Goal: Transaction & Acquisition: Book appointment/travel/reservation

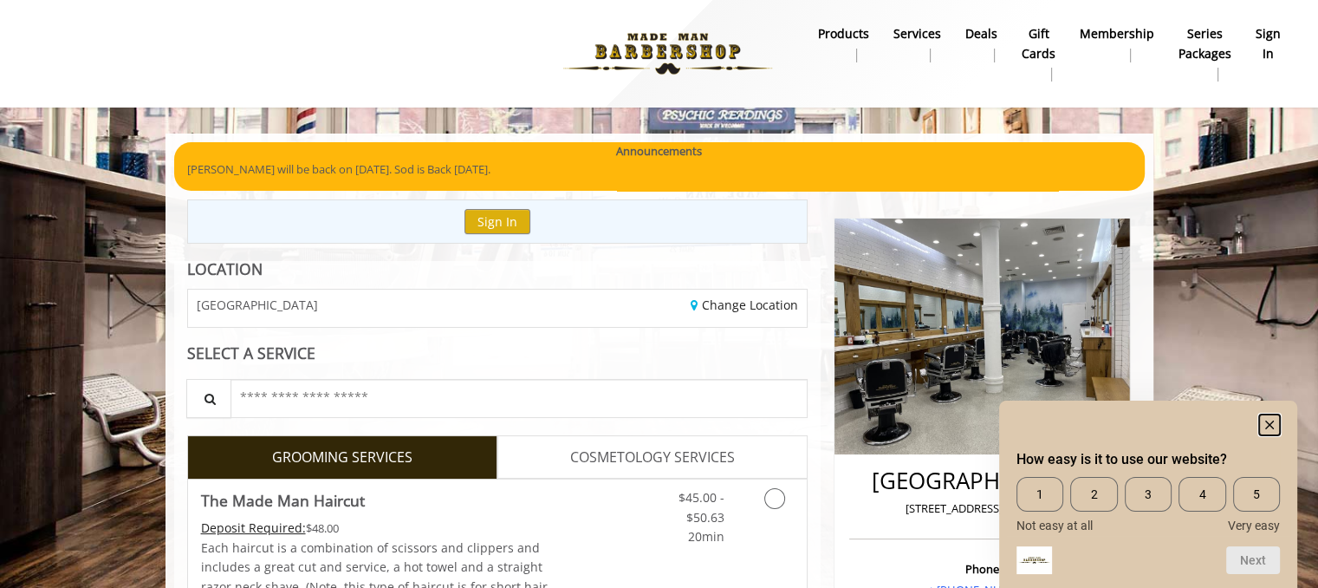
click at [1267, 426] on icon "Hide survey" at bounding box center [1269, 424] width 9 height 9
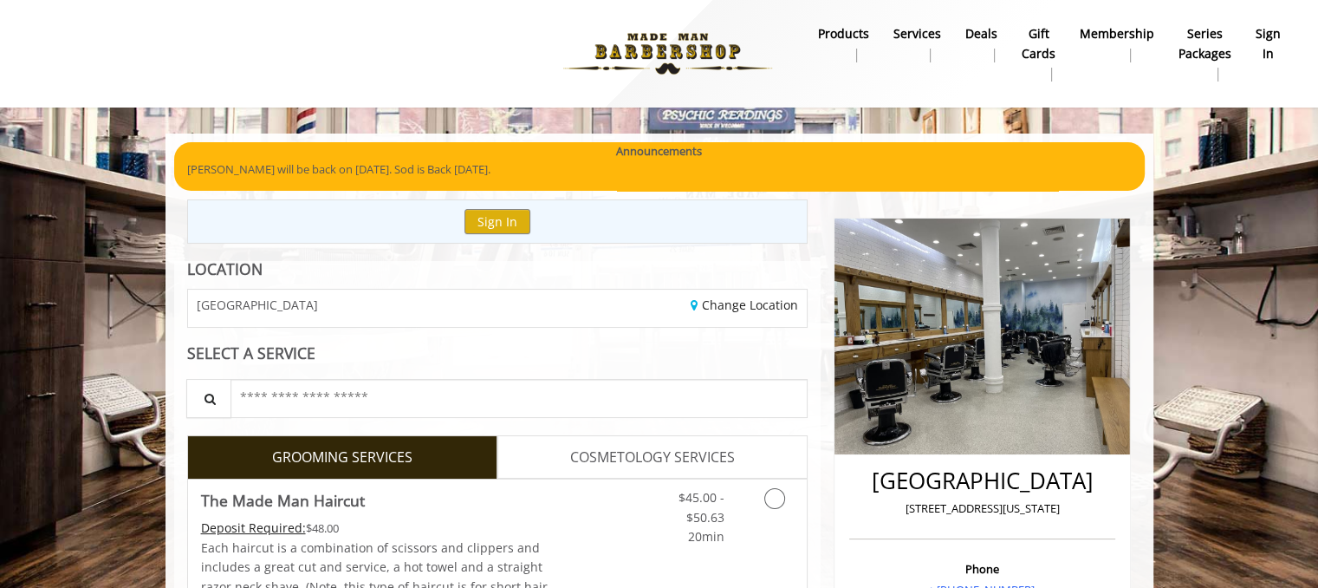
click at [1270, 49] on b "sign in" at bounding box center [1268, 43] width 25 height 39
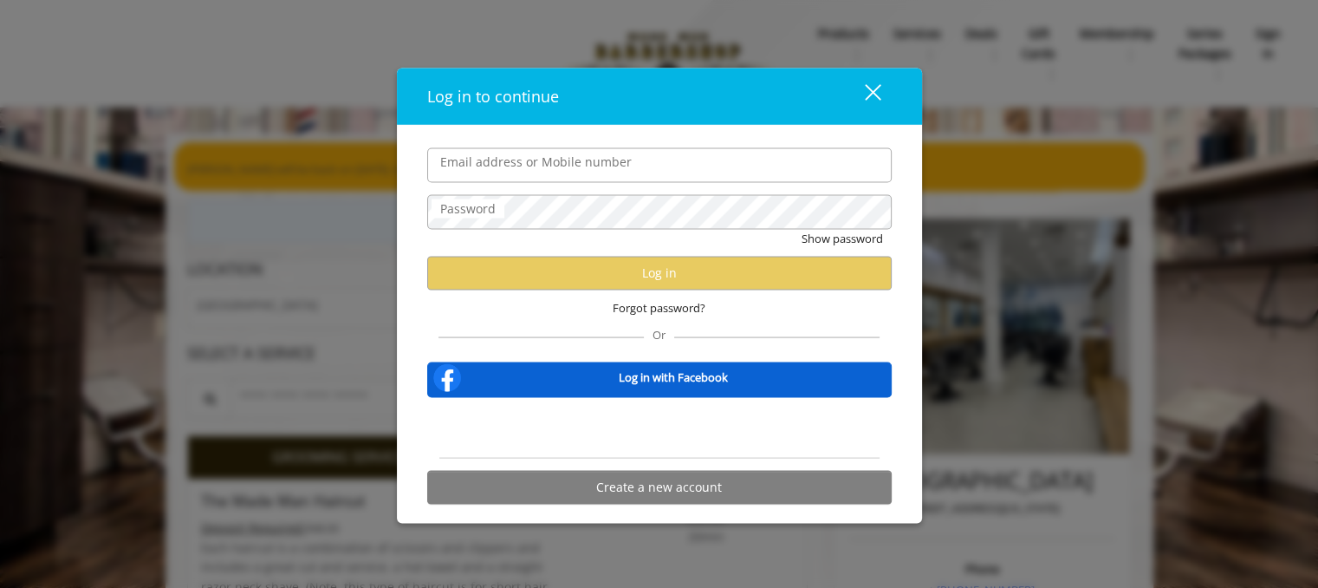
click at [516, 167] on input "Email address or Mobile number" at bounding box center [659, 164] width 465 height 35
type input "**********"
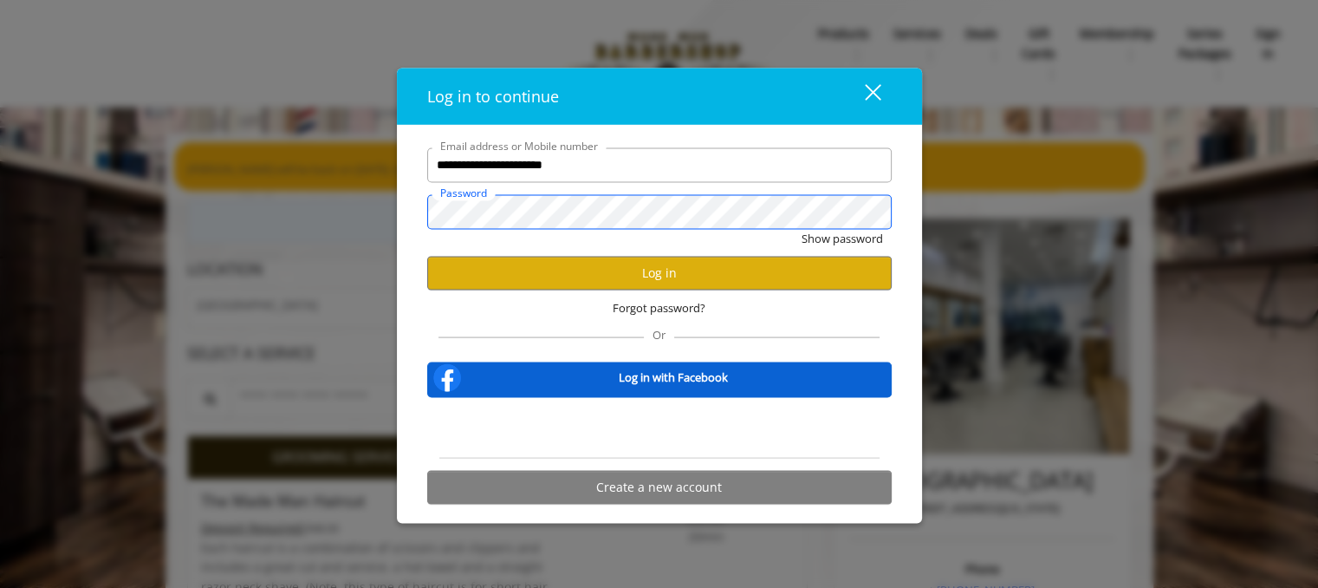
click at [802, 229] on button "Show password" at bounding box center [842, 238] width 81 height 18
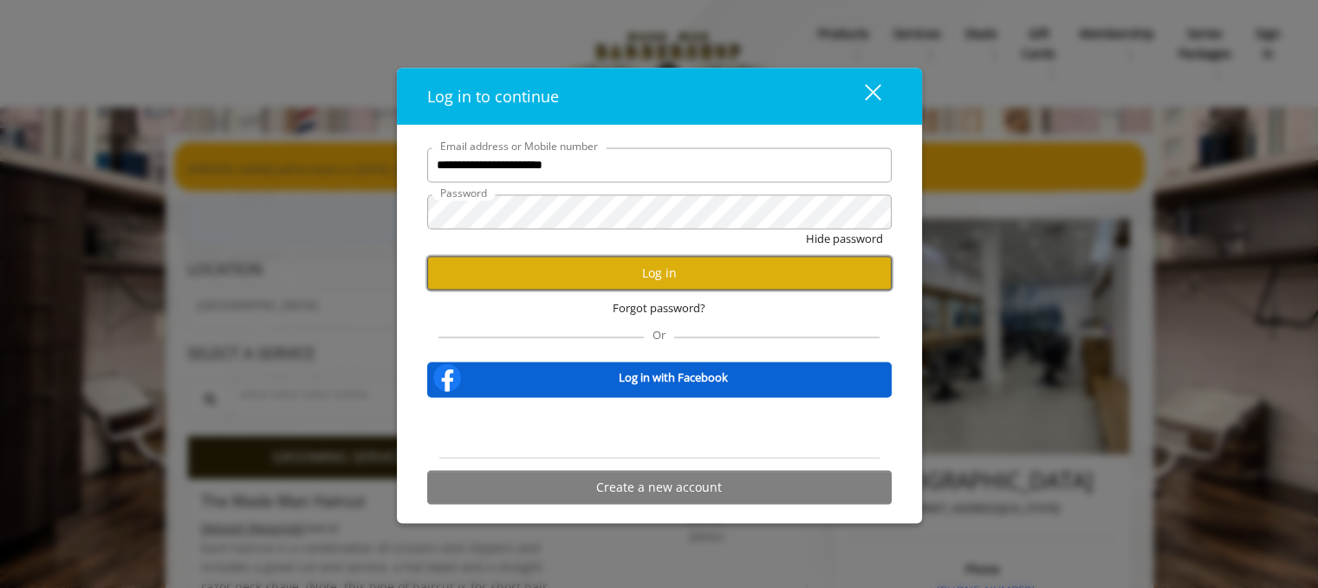
click at [658, 280] on button "Log in" at bounding box center [659, 273] width 465 height 34
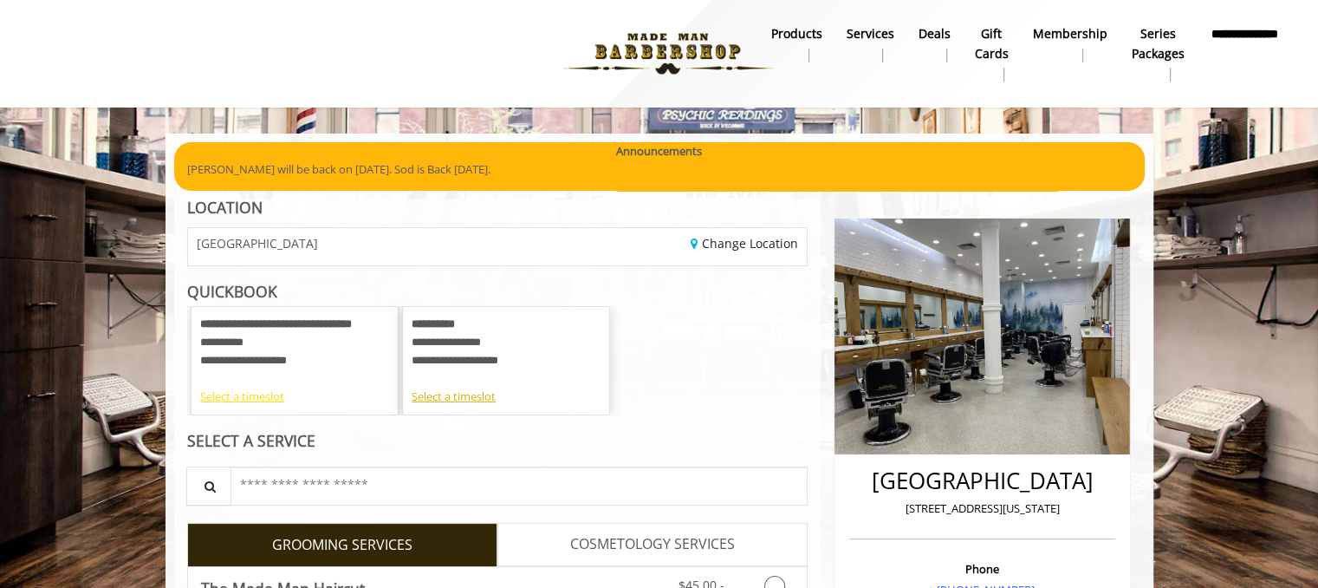
click at [256, 396] on div "Select a timeslot" at bounding box center [294, 396] width 189 height 18
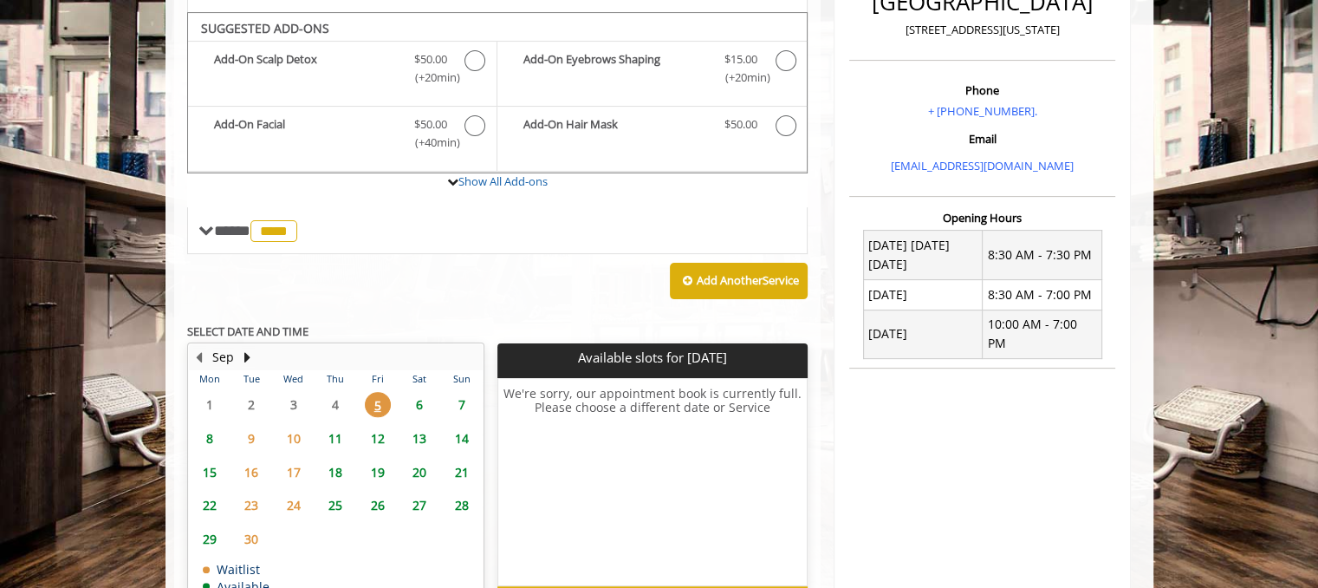
scroll to position [466, 0]
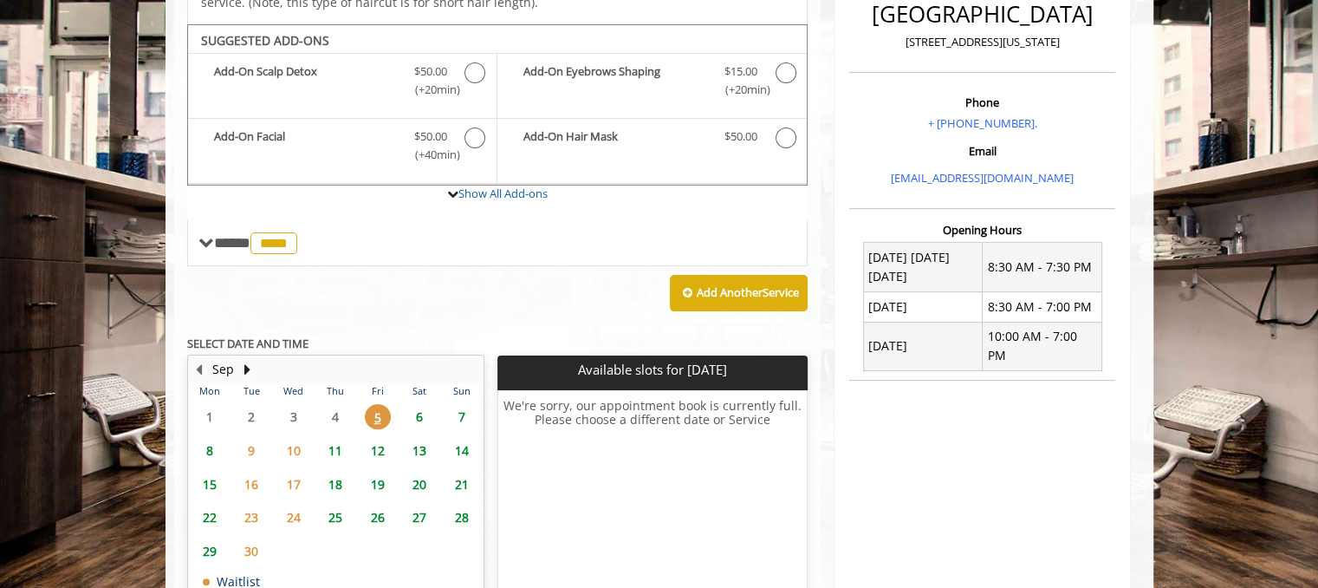
click at [415, 404] on span "6" at bounding box center [419, 416] width 26 height 25
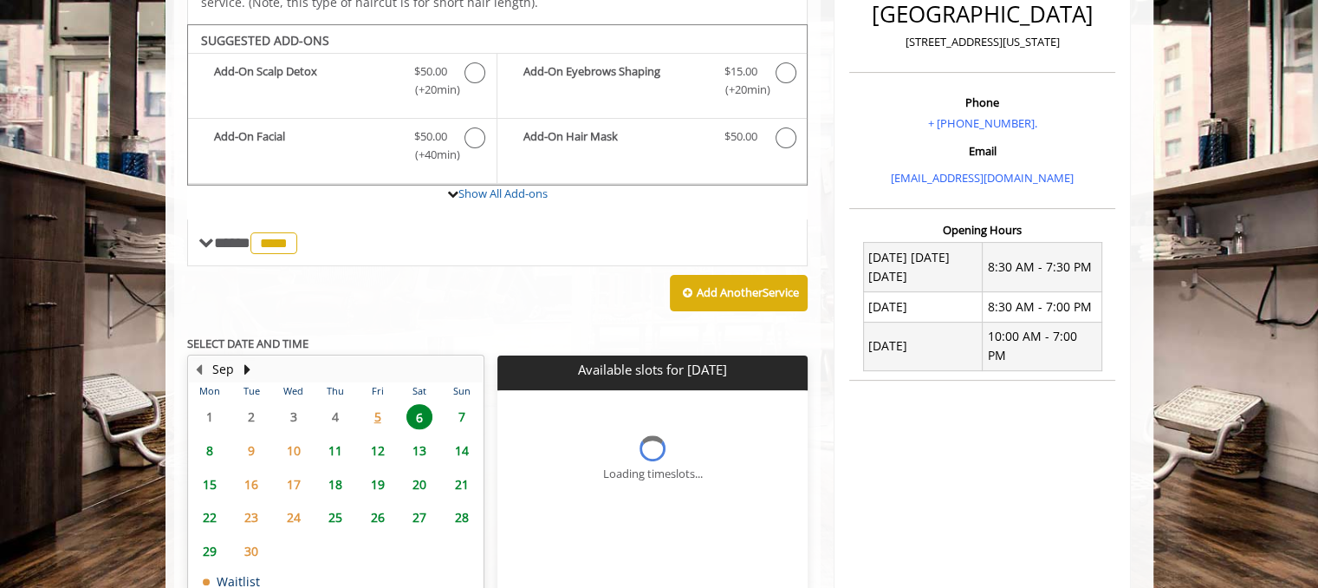
scroll to position [566, 0]
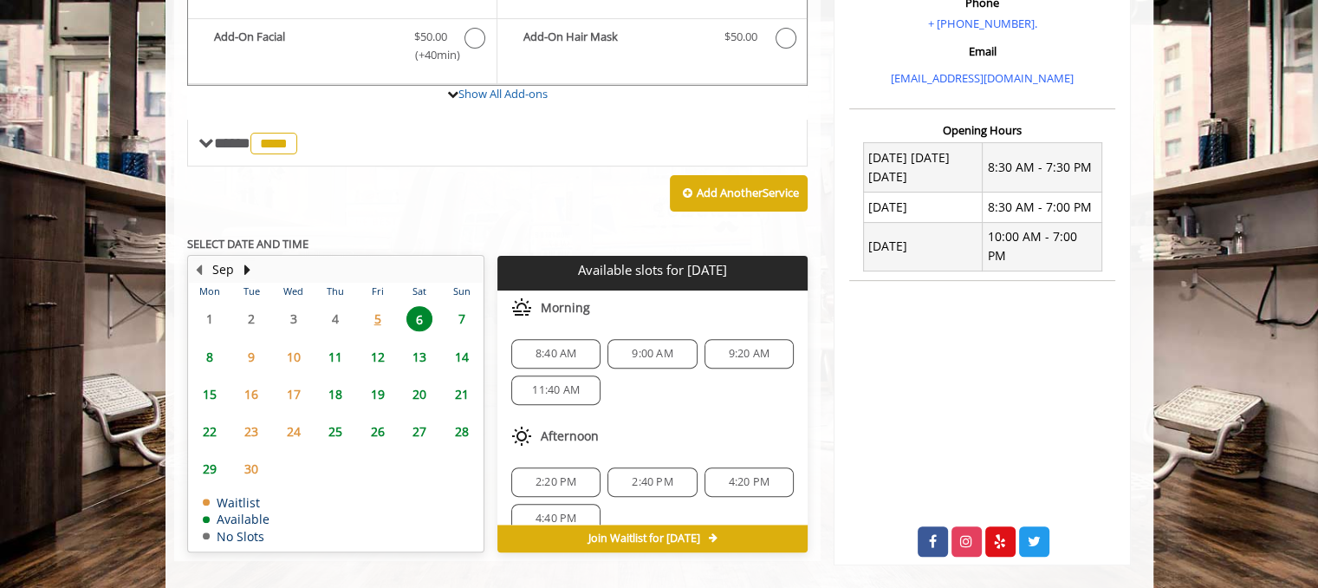
click at [207, 344] on span "8" at bounding box center [210, 356] width 26 height 25
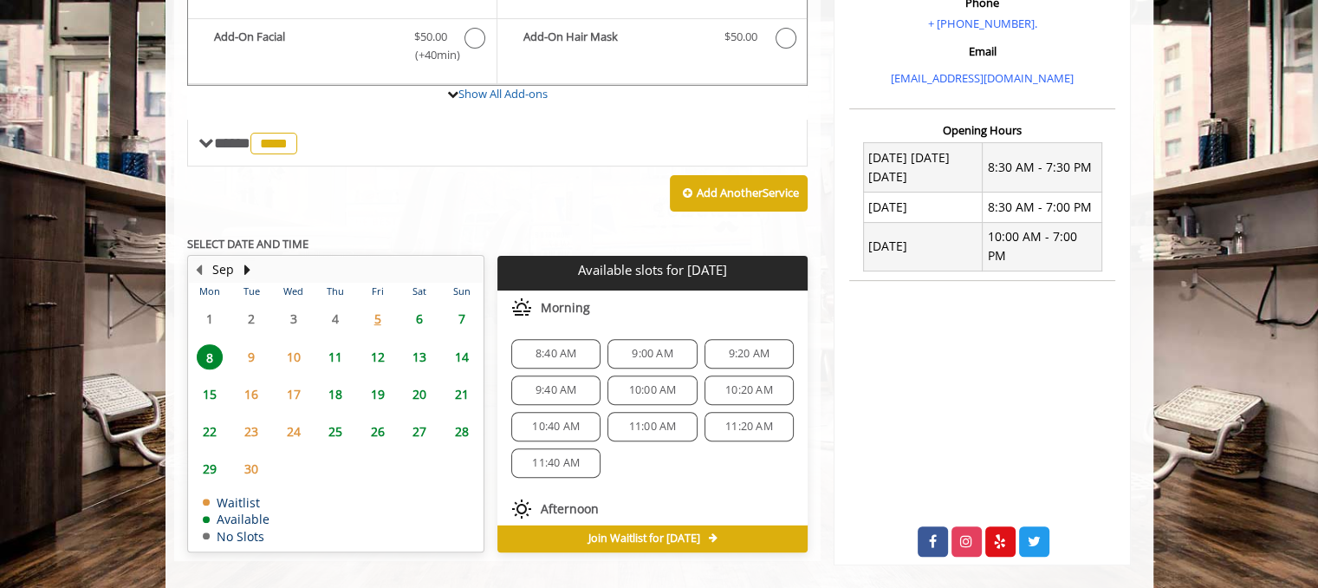
click at [631, 419] on span "11:00 AM" at bounding box center [653, 426] width 48 height 14
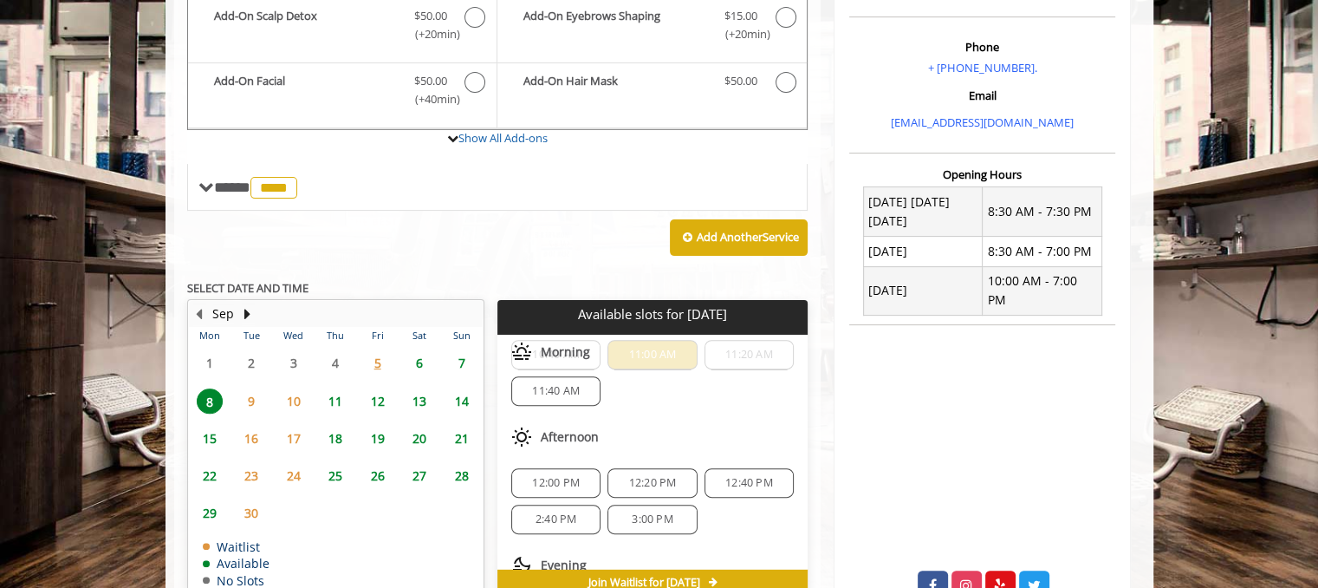
scroll to position [87, 0]
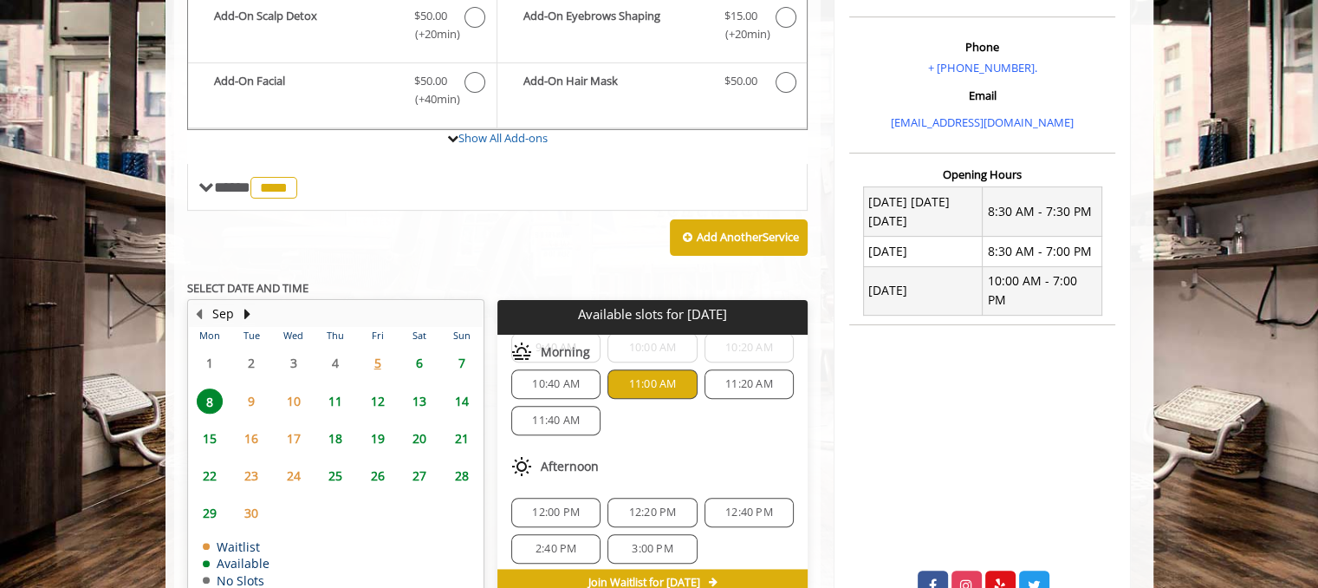
click at [455, 350] on span "7" at bounding box center [462, 362] width 26 height 25
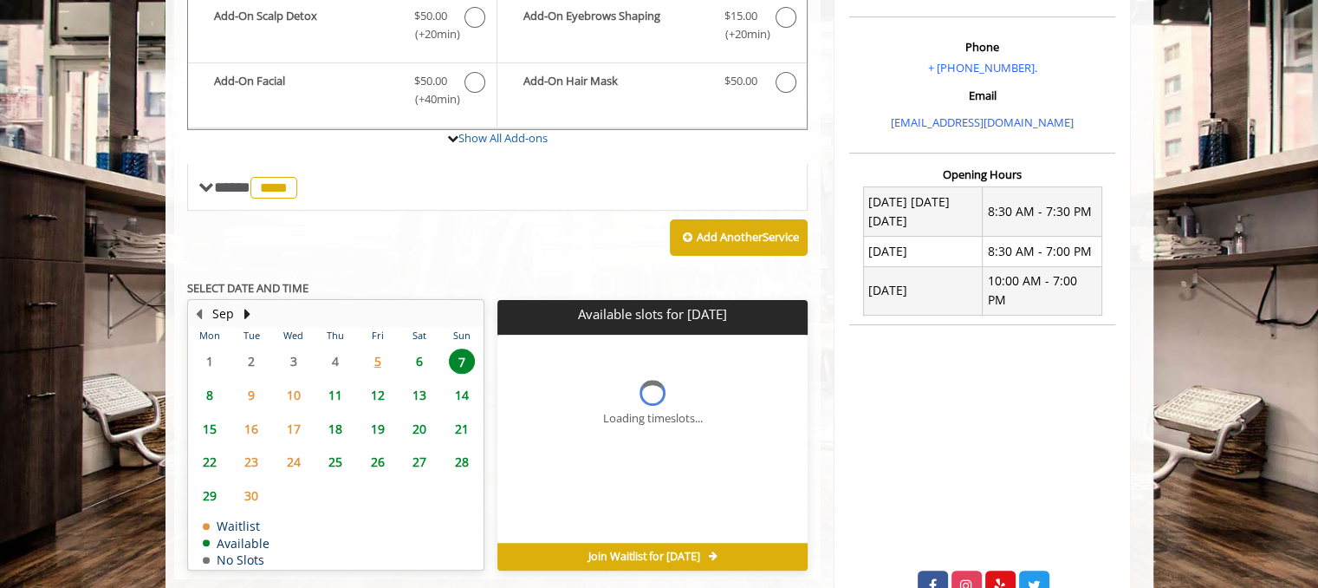
scroll to position [566, 0]
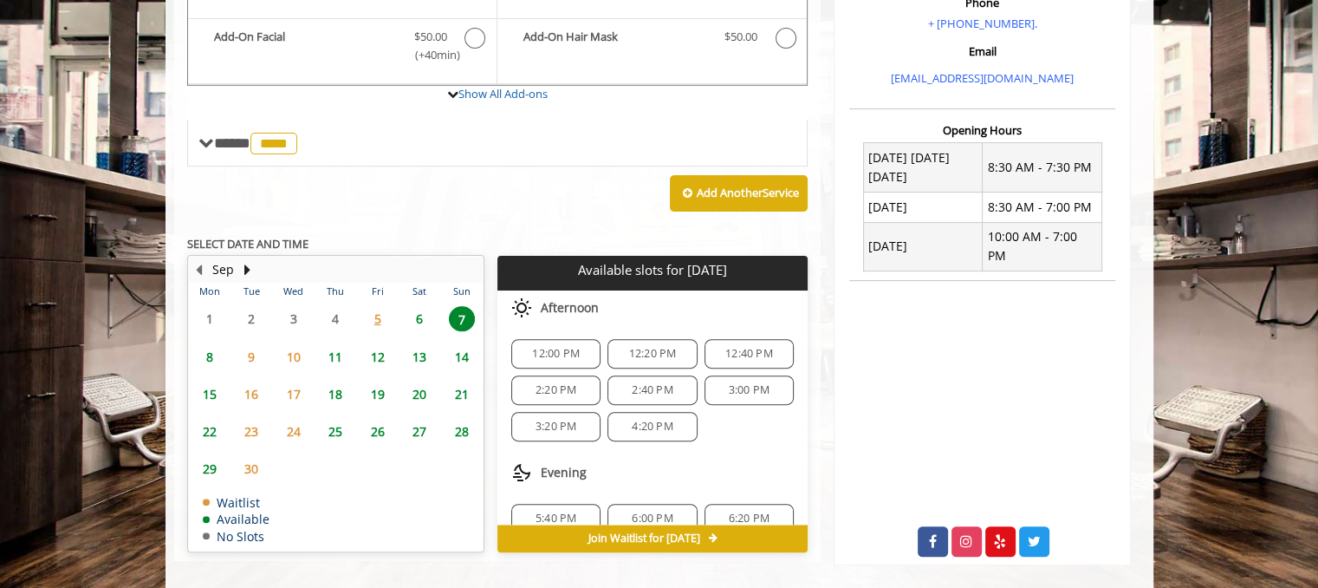
click at [558, 347] on span "12:00 PM" at bounding box center [556, 354] width 48 height 14
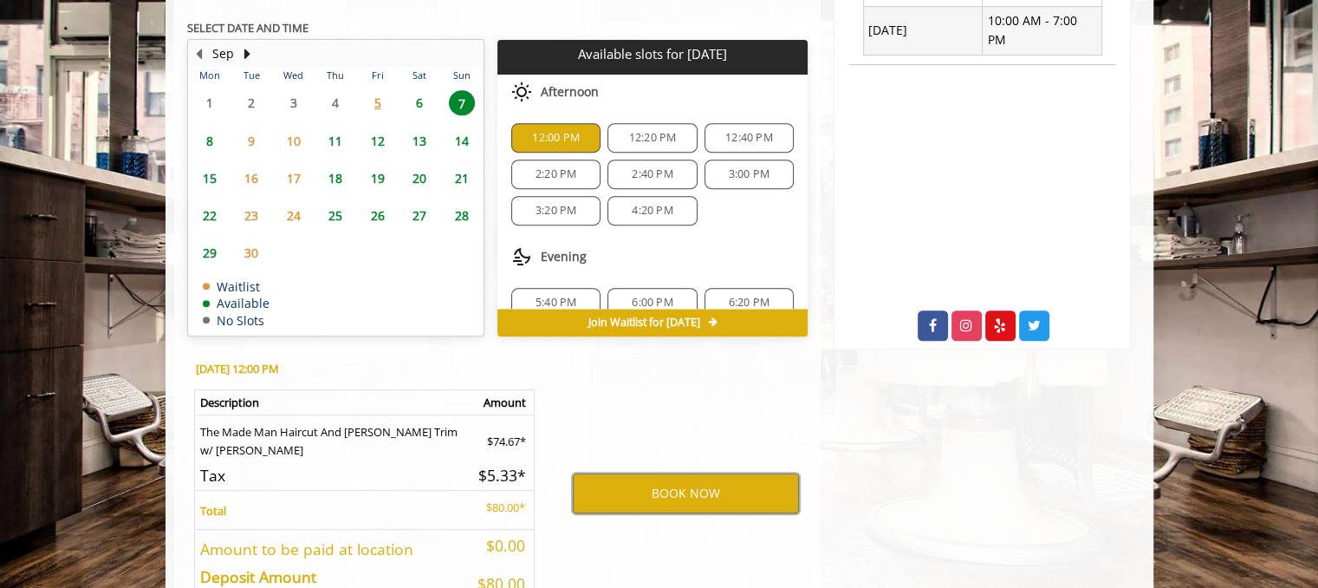
scroll to position [695, 0]
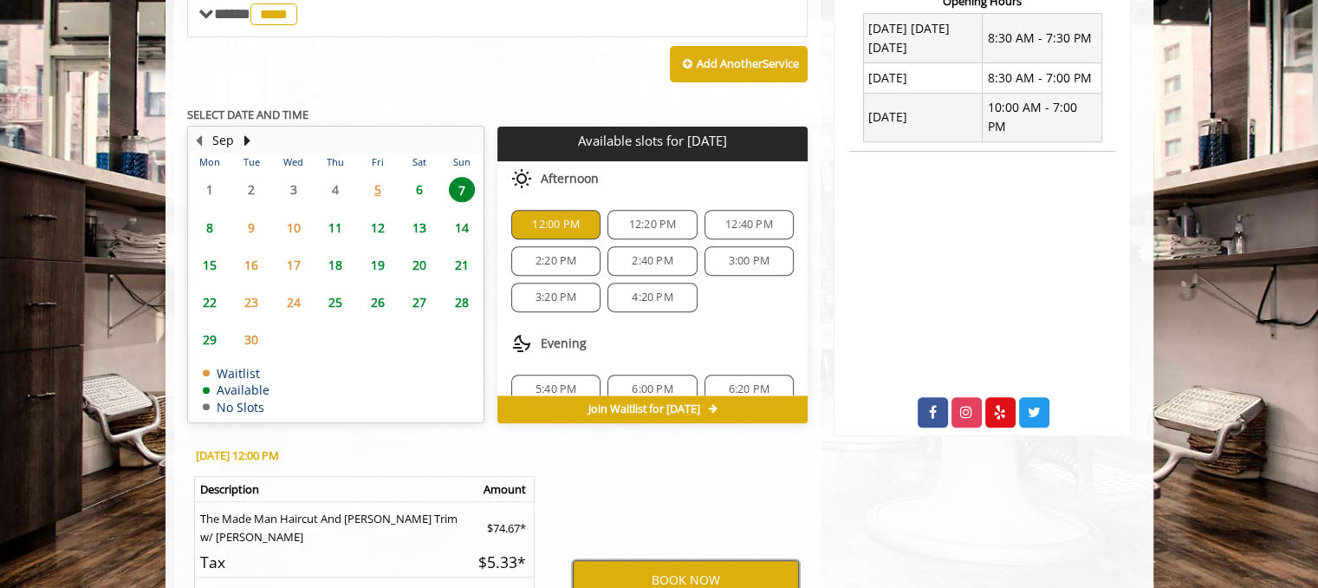
click at [697, 560] on button "BOOK NOW" at bounding box center [686, 580] width 226 height 40
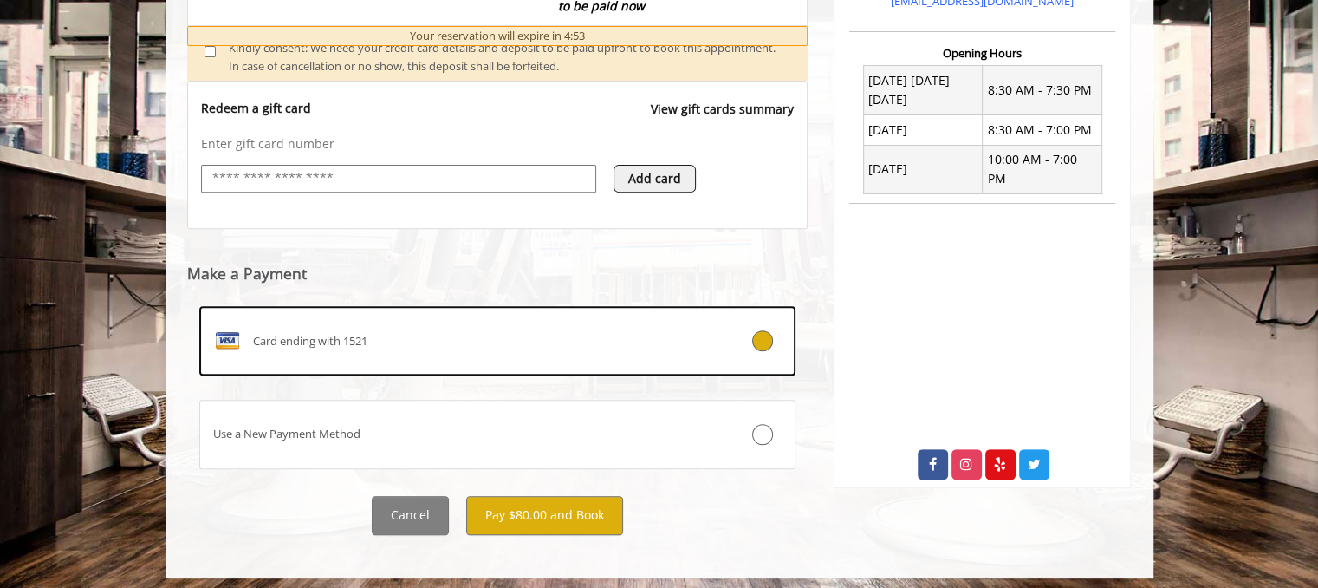
scroll to position [649, 0]
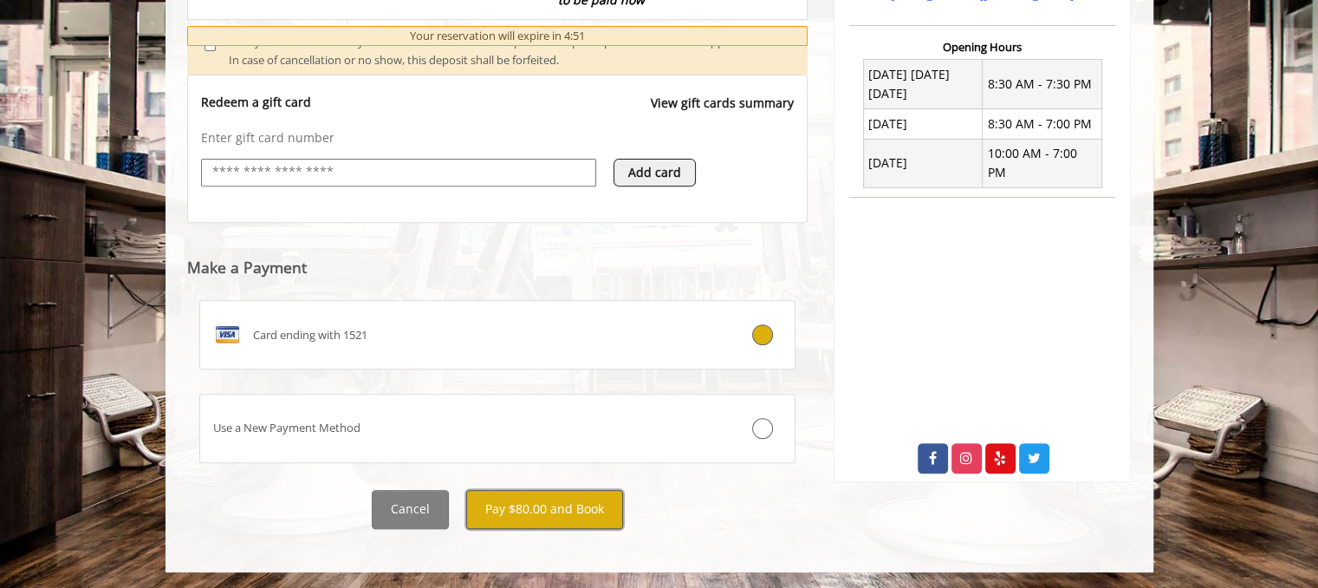
click at [544, 511] on button "Pay $80.00 and Book" at bounding box center [544, 509] width 157 height 39
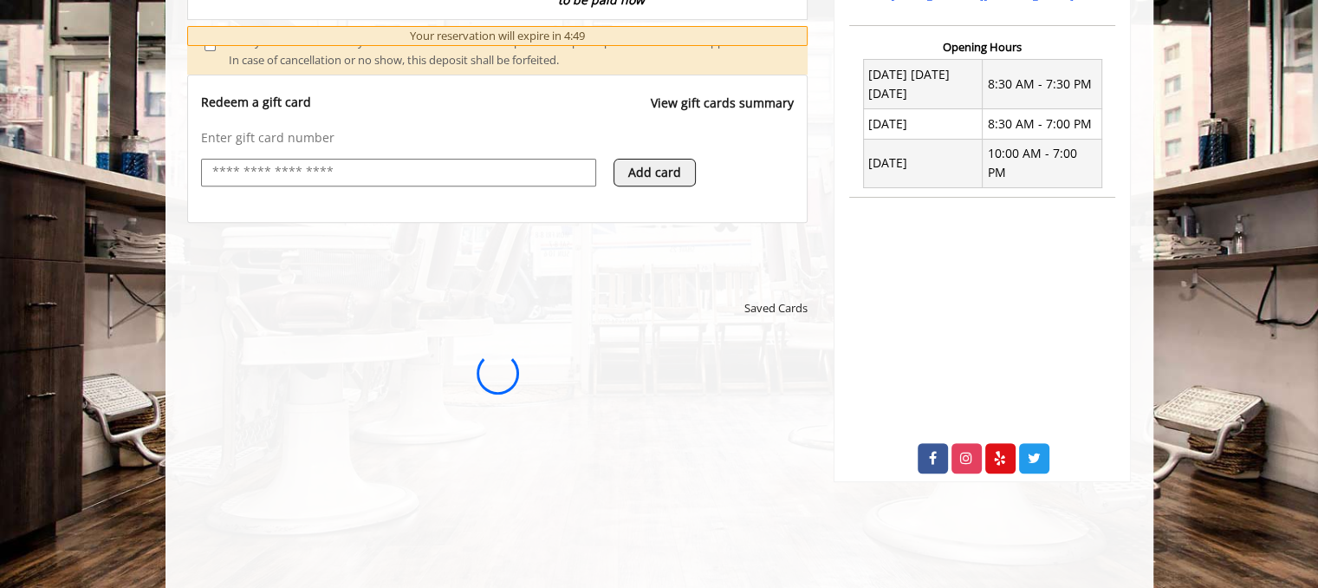
scroll to position [0, 0]
